Goal: Navigation & Orientation: Understand site structure

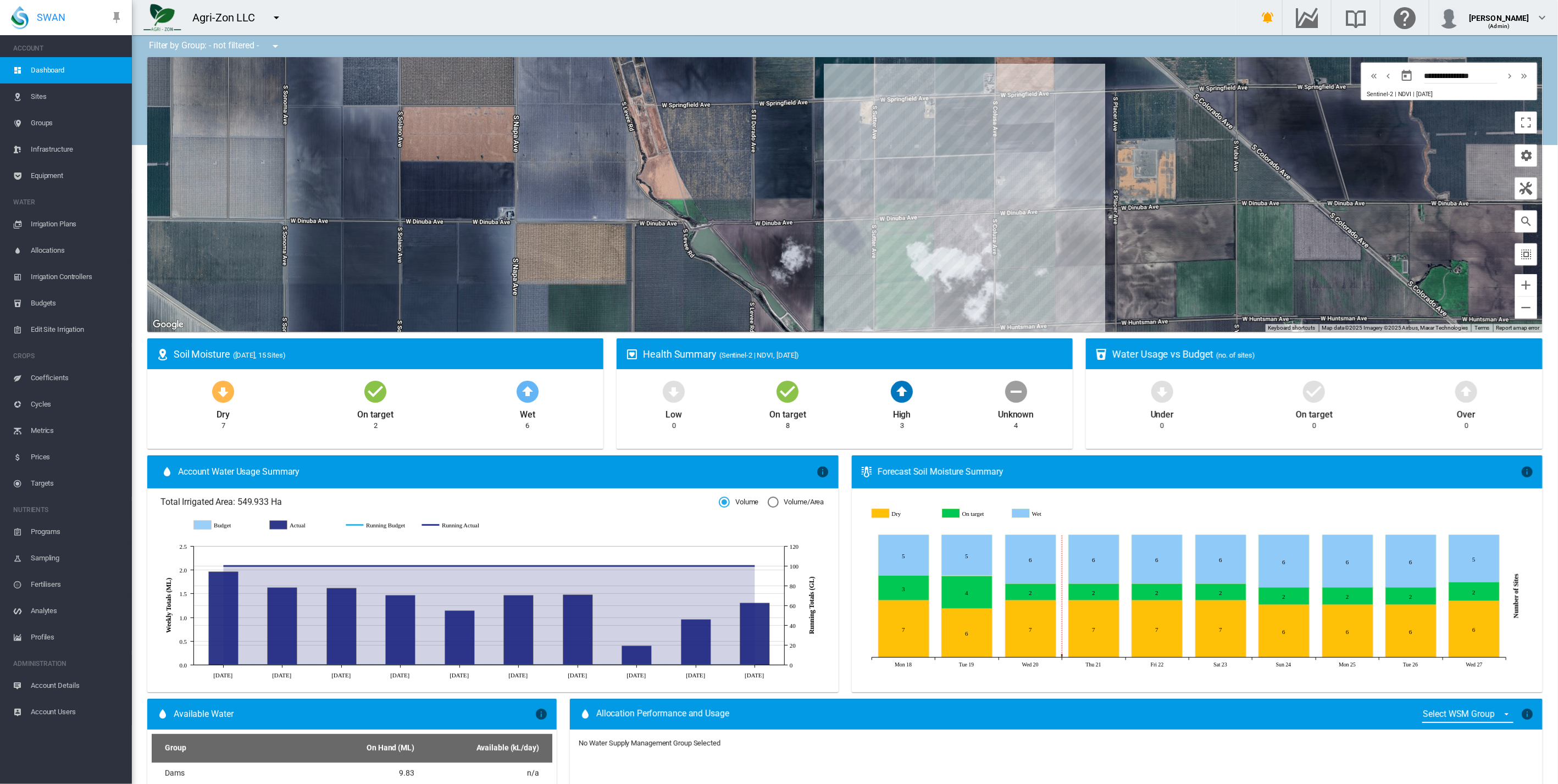
click at [61, 92] on span "Sites" at bounding box center [77, 97] width 93 height 27
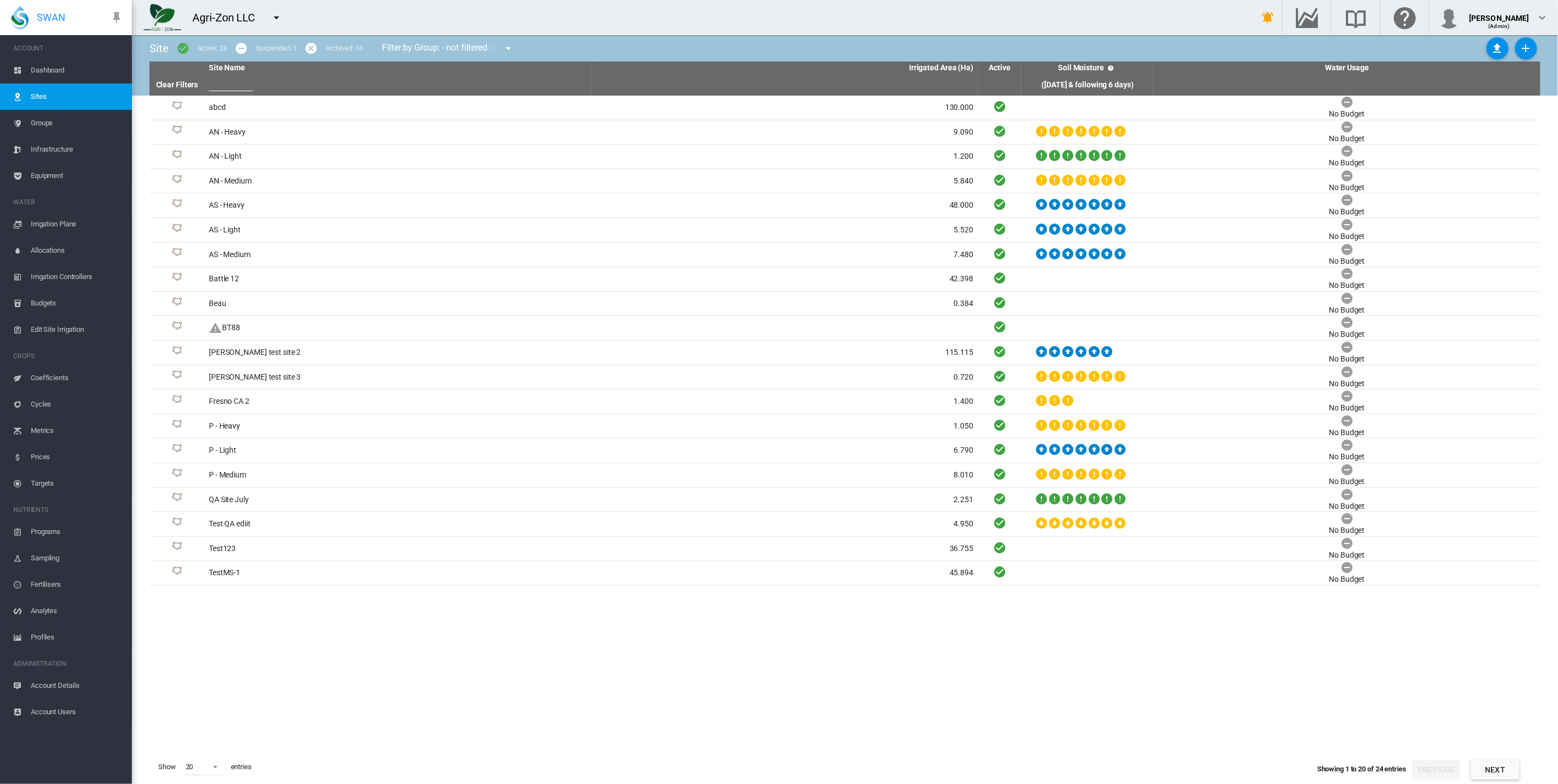
click at [61, 121] on span "Groups" at bounding box center [77, 123] width 93 height 27
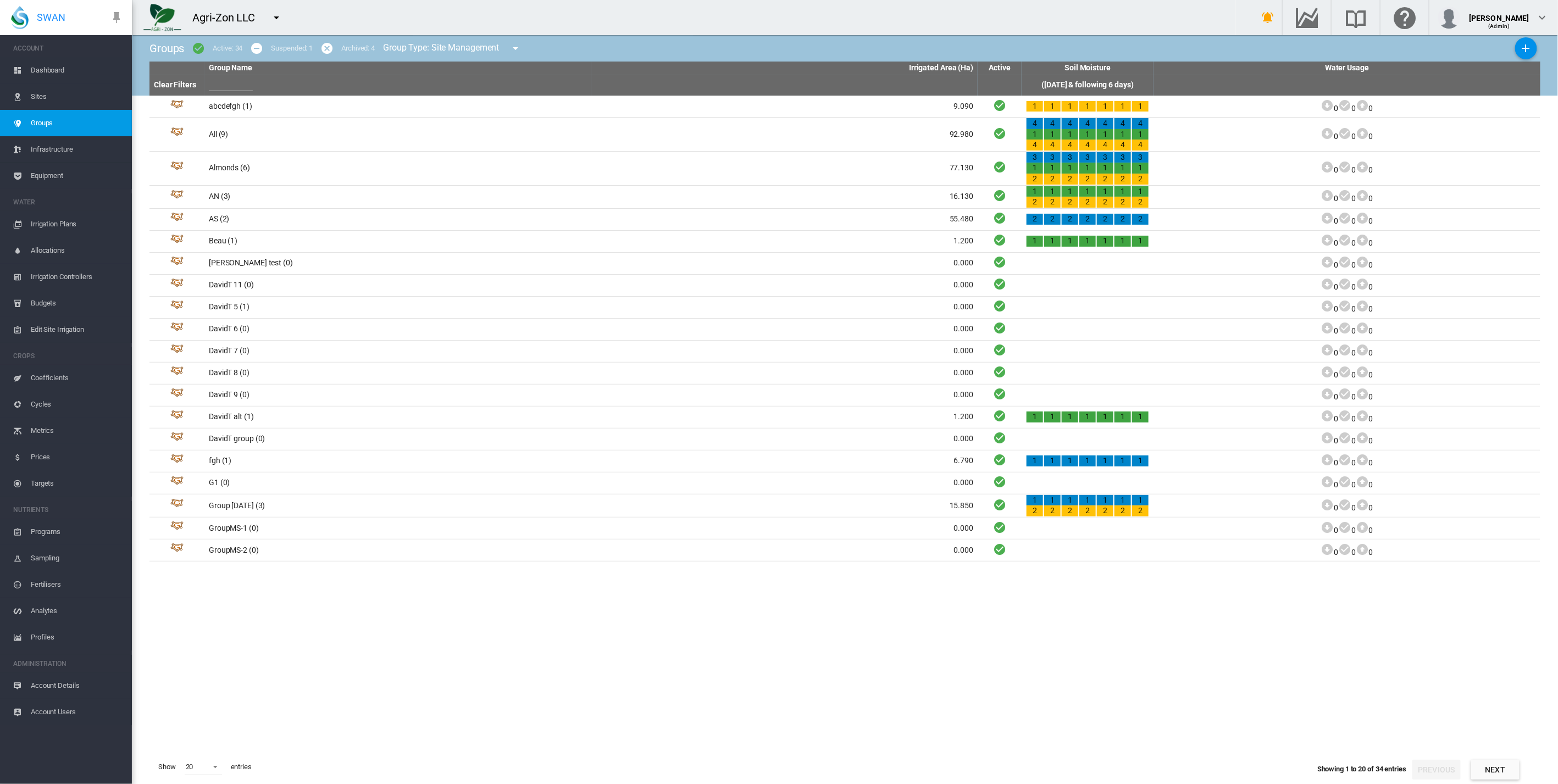
click at [64, 147] on span "Infrastructure" at bounding box center [77, 149] width 93 height 27
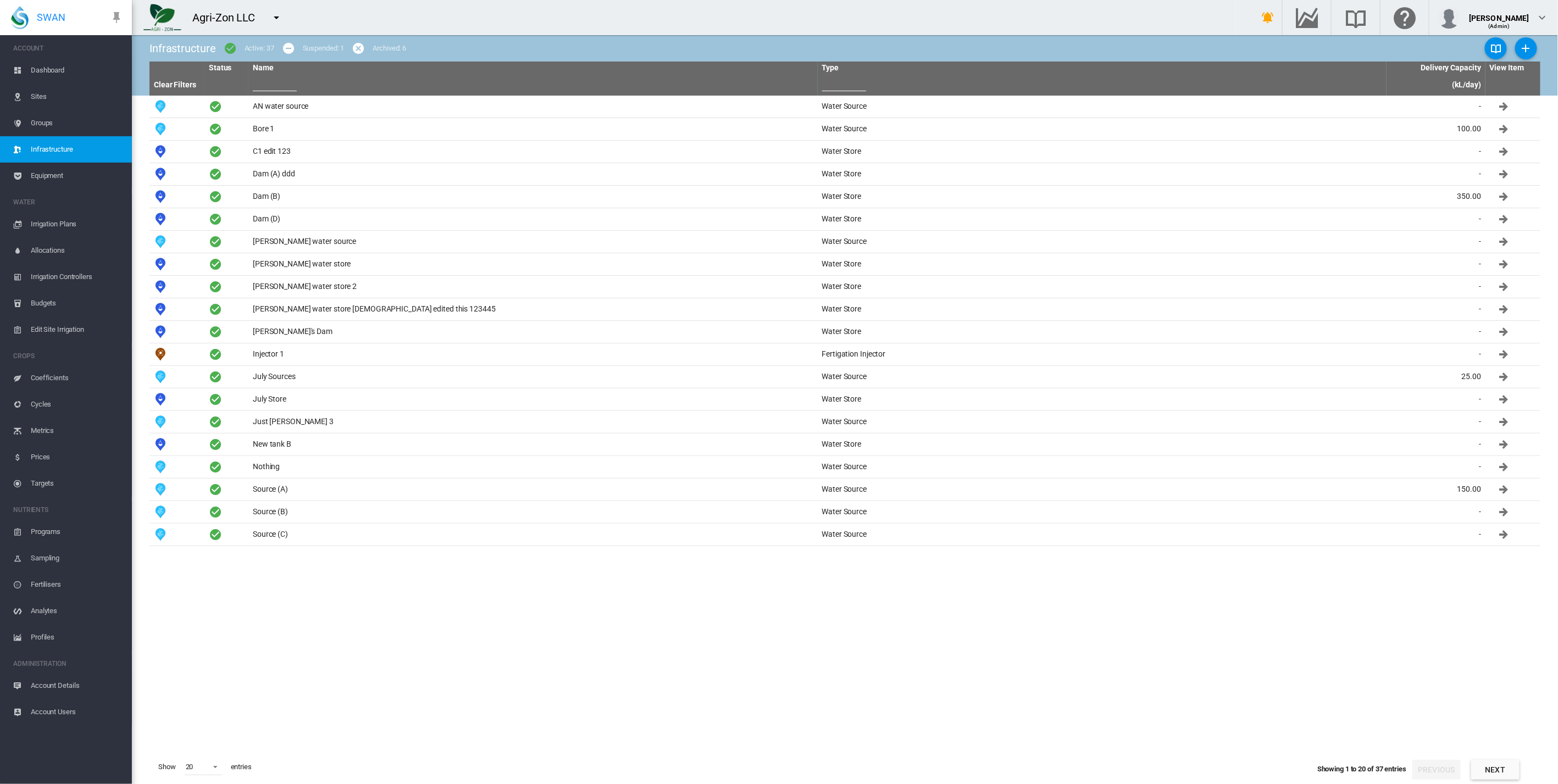
click at [63, 174] on span "Equipment" at bounding box center [77, 176] width 93 height 27
